Goal: Use online tool/utility: Utilize a website feature to perform a specific function

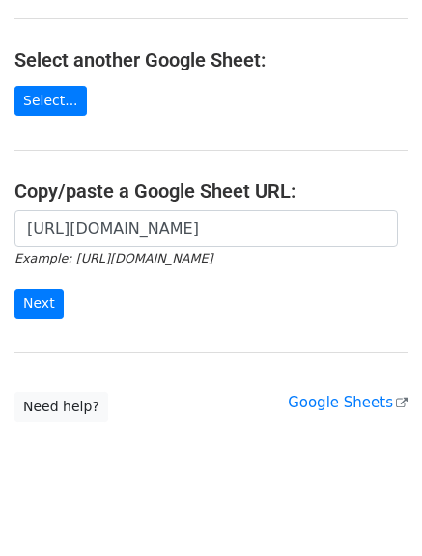
scroll to position [212, 0]
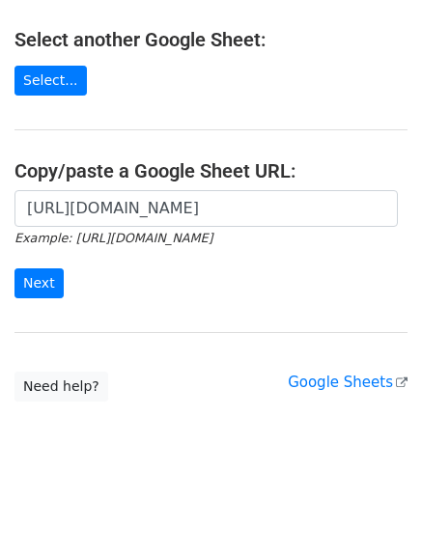
type input "[URL][DOMAIN_NAME]"
click at [61, 289] on form "[URL][DOMAIN_NAME] Example: [URL][DOMAIN_NAME] Next" at bounding box center [210, 244] width 393 height 108
click at [39, 287] on input "Next" at bounding box center [38, 283] width 49 height 30
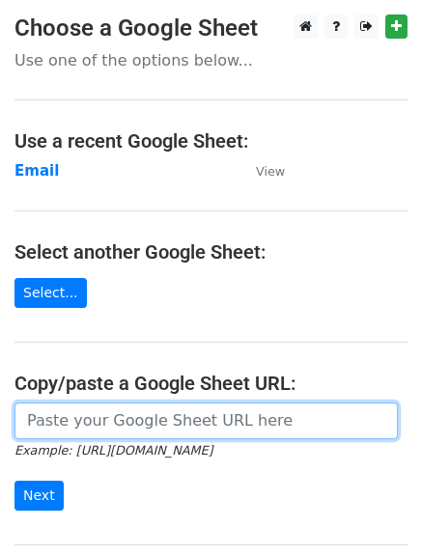
click at [119, 417] on input "url" at bounding box center [205, 420] width 383 height 37
paste input "https://docs.google.com/spreadsheets/d/1FOO4Yd9O39SfCiD-zttQPLPP1oiARlCf0t_Ly4R…"
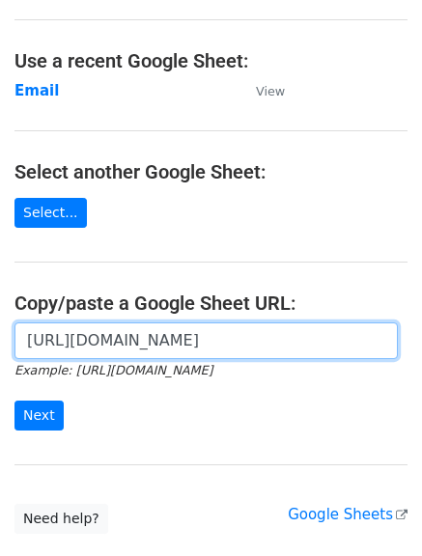
scroll to position [212, 0]
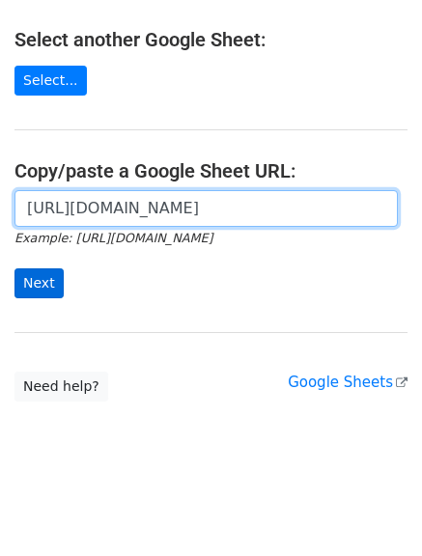
type input "https://docs.google.com/spreadsheets/d/1FOO4Yd9O39SfCiD-zttQPLPP1oiARlCf0t_Ly4R…"
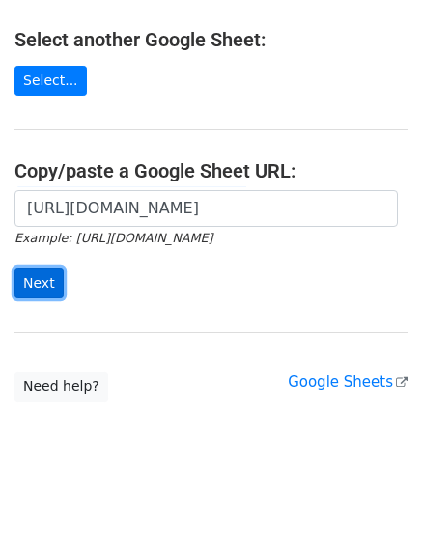
click at [36, 273] on input "Next" at bounding box center [38, 283] width 49 height 30
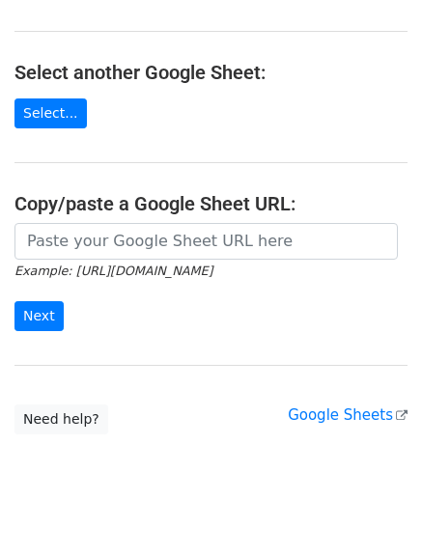
scroll to position [193, 0]
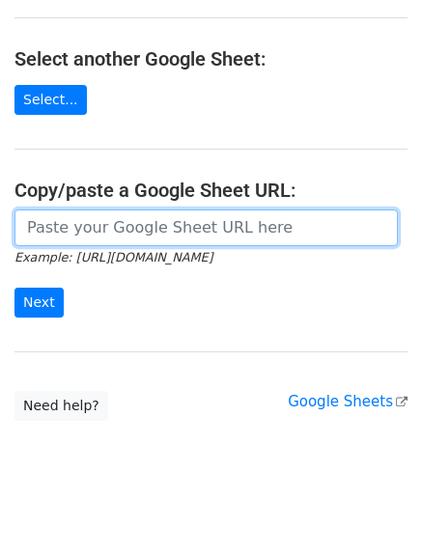
click at [151, 232] on input "url" at bounding box center [205, 227] width 383 height 37
paste input "[URL][DOMAIN_NAME]"
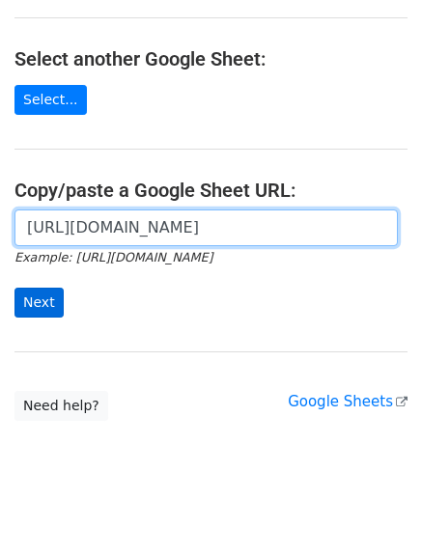
type input "https://docs.google.com/spreadsheets/d/1FOO4Yd9O39SfCiD-zttQPLPP1oiARlCf0t_Ly4R…"
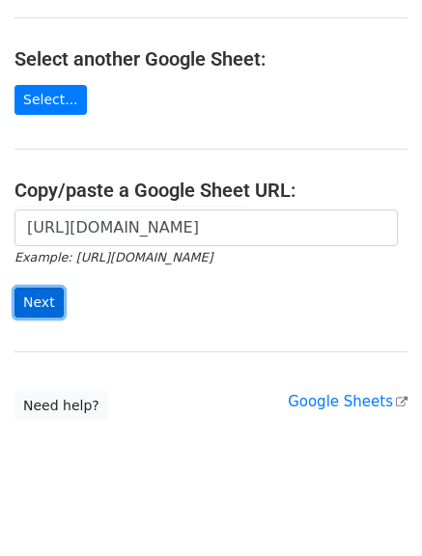
click at [32, 307] on input "Next" at bounding box center [38, 303] width 49 height 30
